Goal: Task Accomplishment & Management: Manage account settings

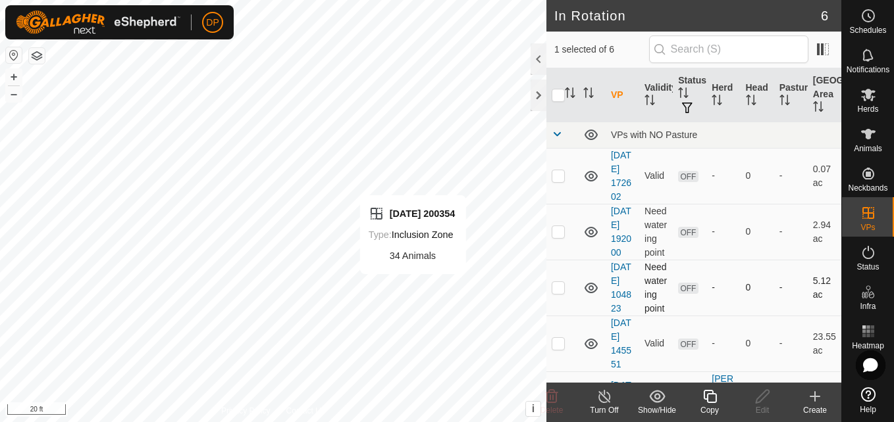
checkbox input "false"
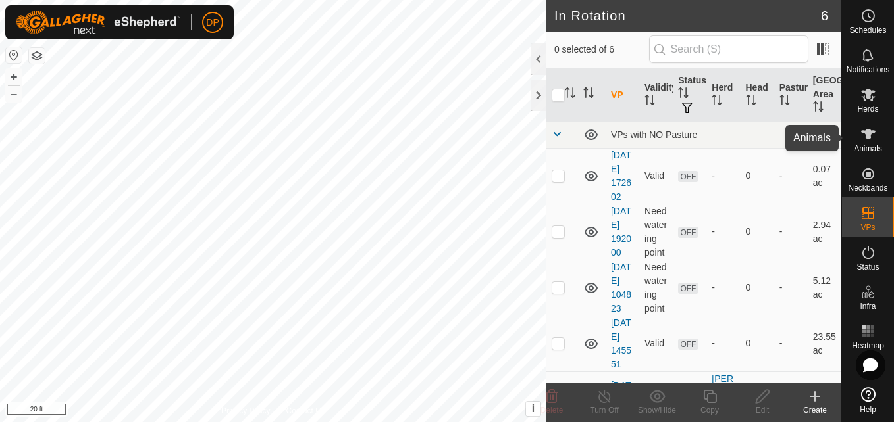
click at [854, 136] on div "Animals" at bounding box center [868, 137] width 52 height 39
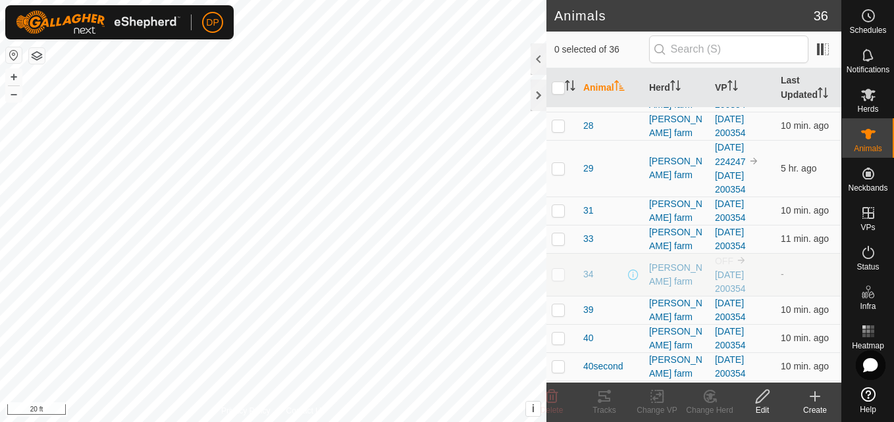
scroll to position [453, 0]
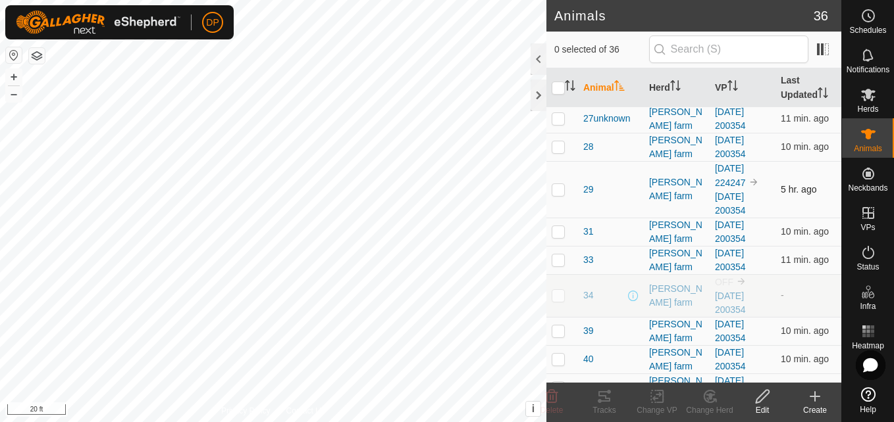
click at [553, 190] on p-checkbox at bounding box center [557, 189] width 13 height 11
checkbox input "true"
click at [682, 190] on div "[PERSON_NAME] farm" at bounding box center [676, 190] width 55 height 28
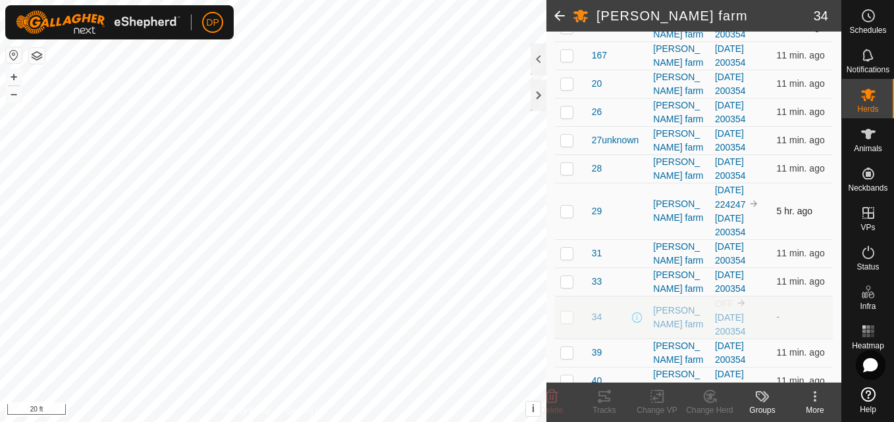
scroll to position [505, 0]
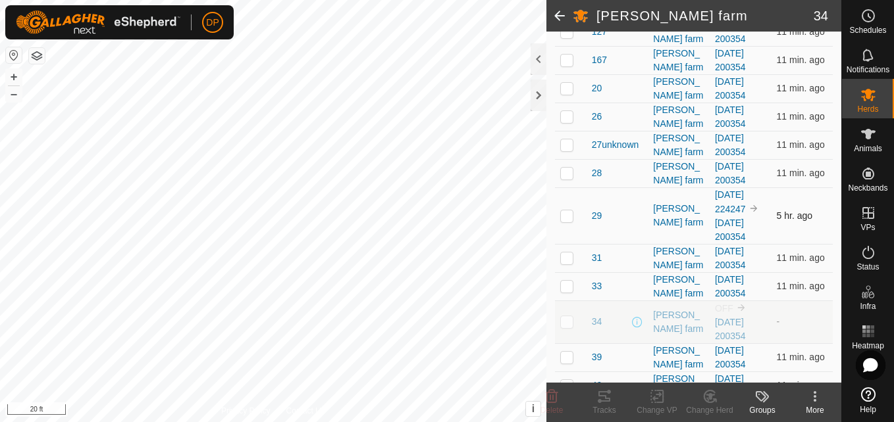
click at [567, 218] on p-checkbox at bounding box center [566, 216] width 13 height 11
checkbox input "true"
click at [728, 210] on link "[DATE] 224247" at bounding box center [730, 202] width 31 height 25
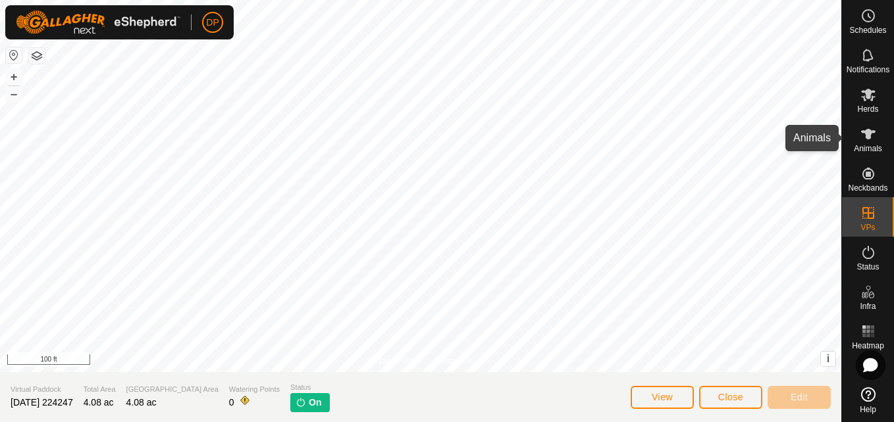
click at [863, 130] on icon at bounding box center [868, 134] width 16 height 16
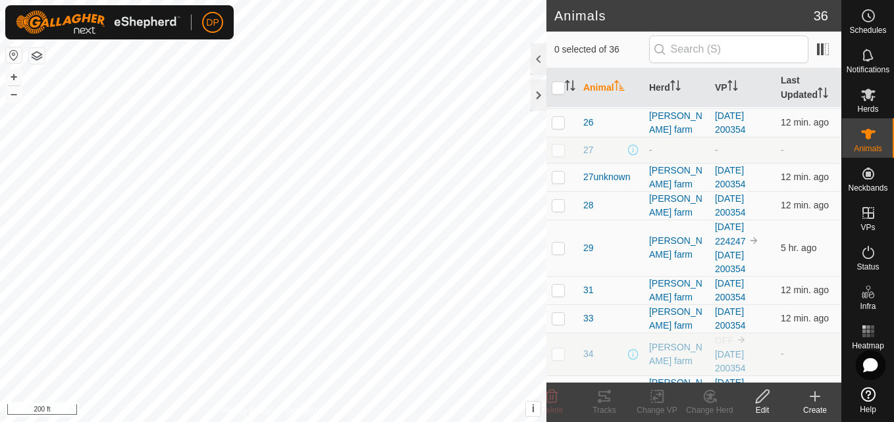
scroll to position [461, 0]
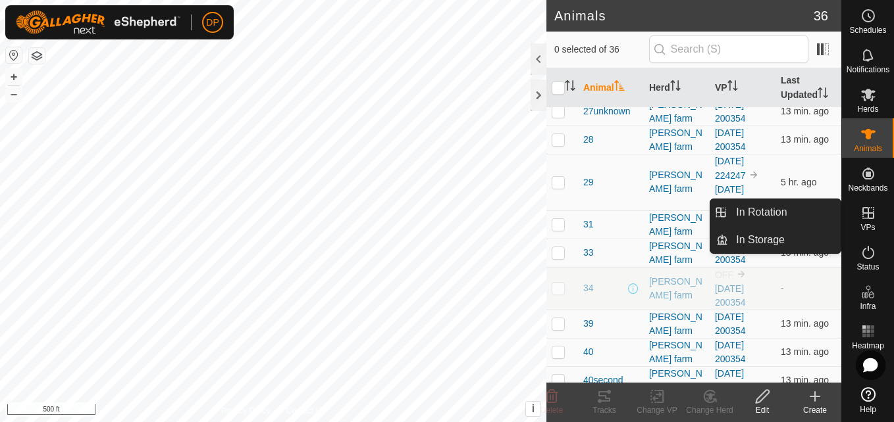
click at [870, 214] on icon at bounding box center [868, 213] width 12 height 12
click at [831, 213] on link "In Rotation" at bounding box center [784, 212] width 113 height 26
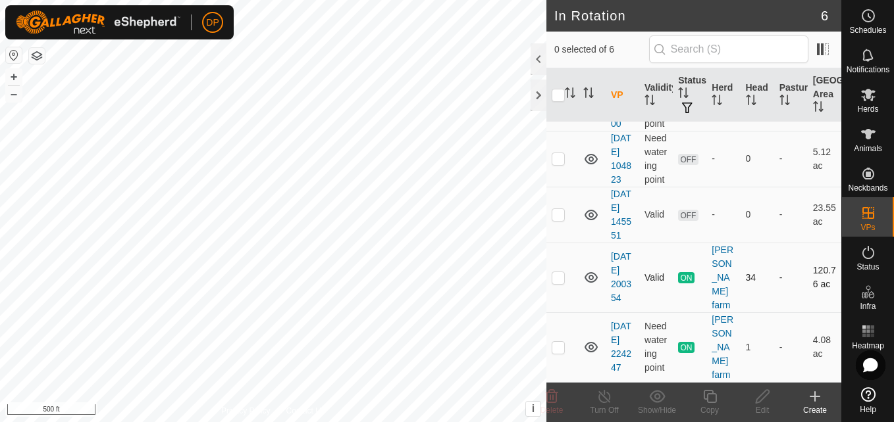
scroll to position [184, 0]
click at [555, 276] on p-checkbox at bounding box center [557, 277] width 13 height 11
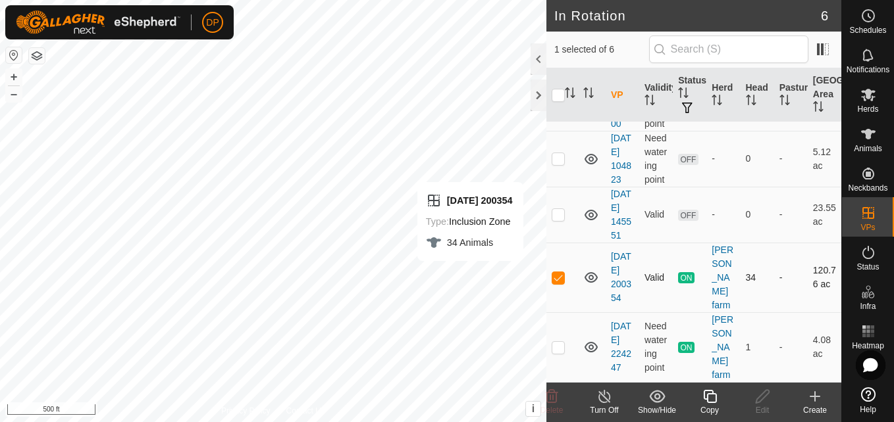
checkbox input "false"
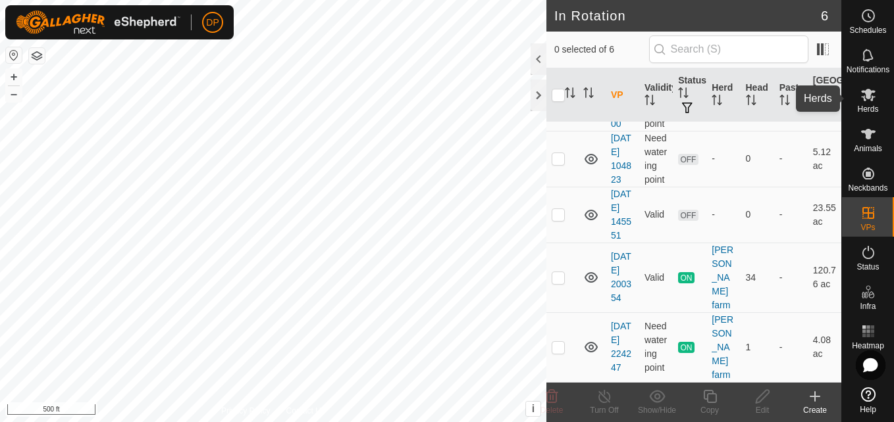
click at [874, 96] on icon at bounding box center [868, 95] width 16 height 16
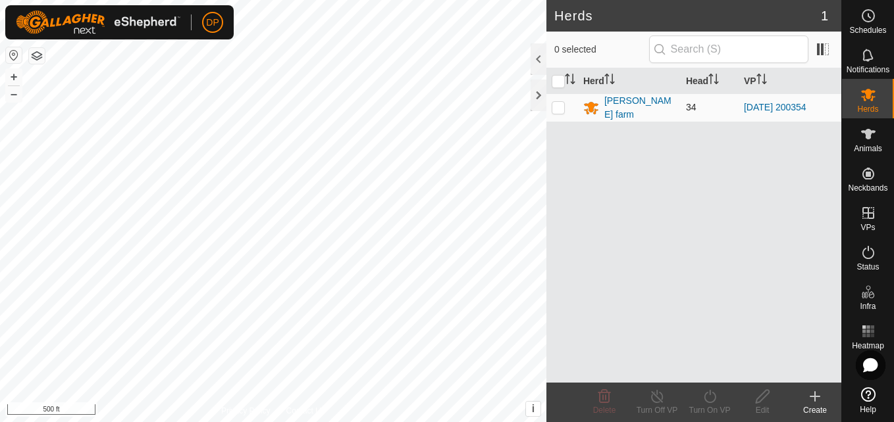
click at [557, 104] on p-checkbox at bounding box center [557, 107] width 13 height 11
checkbox input "true"
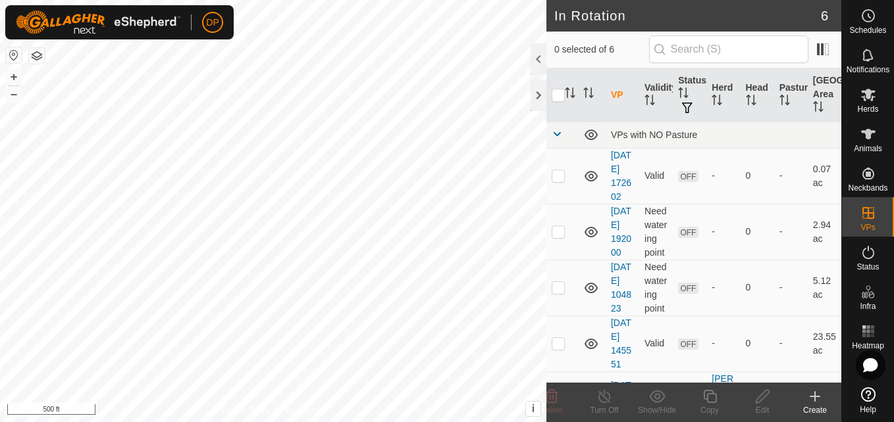
checkbox input "true"
click at [555, 91] on input "checkbox" at bounding box center [557, 95] width 13 height 13
checkbox input "true"
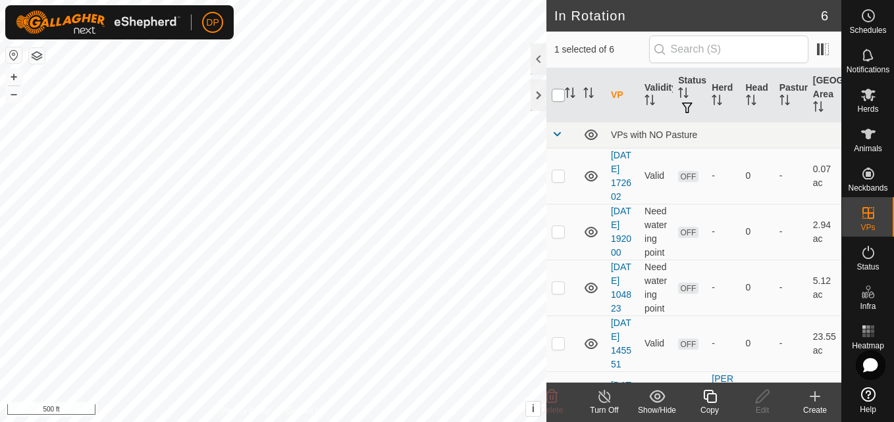
checkbox input "true"
click at [556, 95] on input "checkbox" at bounding box center [557, 95] width 13 height 13
checkbox input "false"
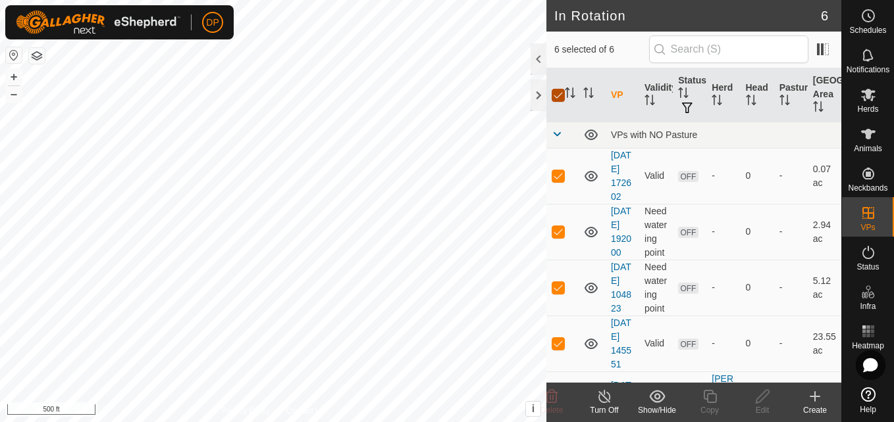
checkbox input "false"
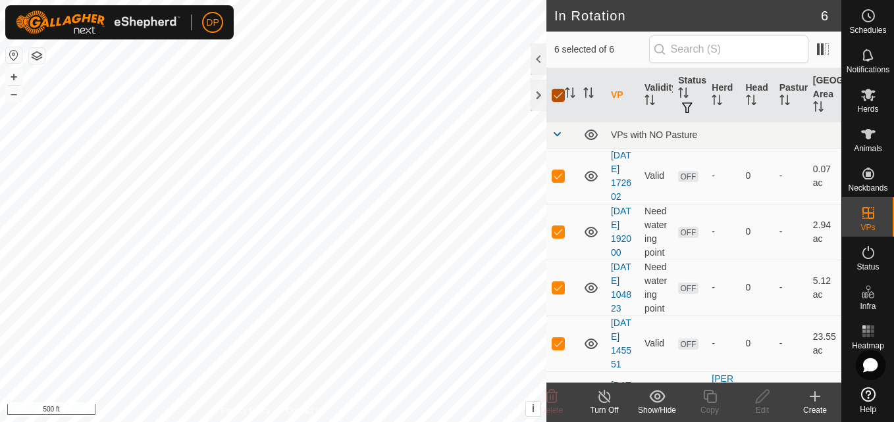
checkbox input "false"
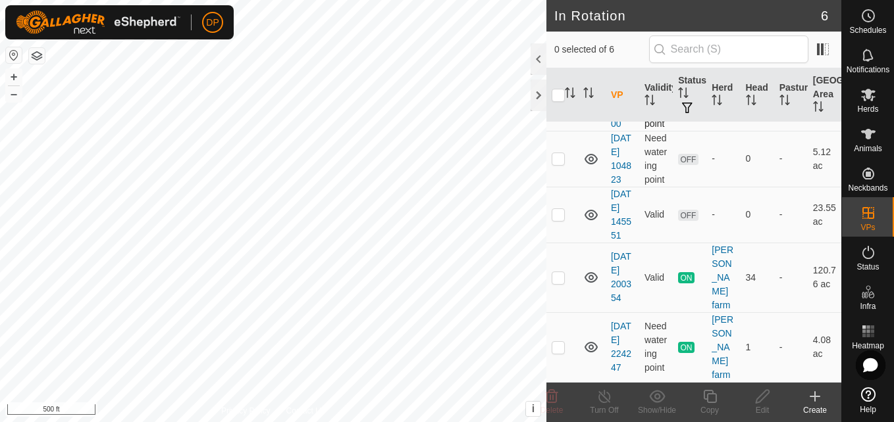
scroll to position [184, 0]
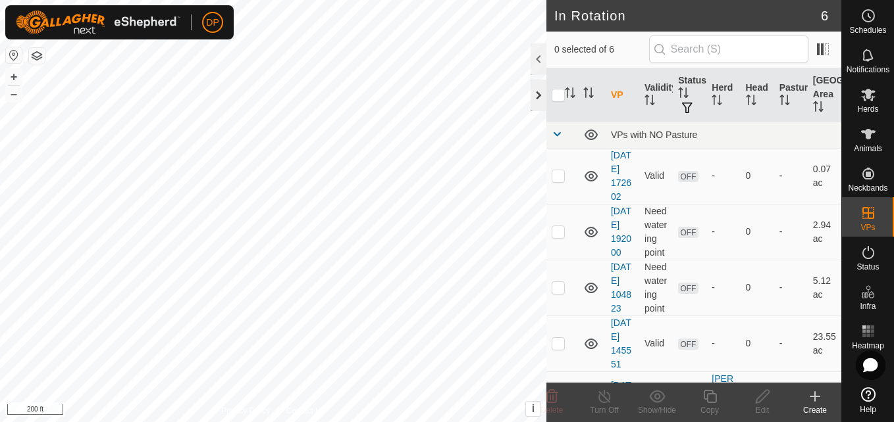
click at [536, 95] on div at bounding box center [538, 96] width 16 height 32
